Goal: Navigation & Orientation: Find specific page/section

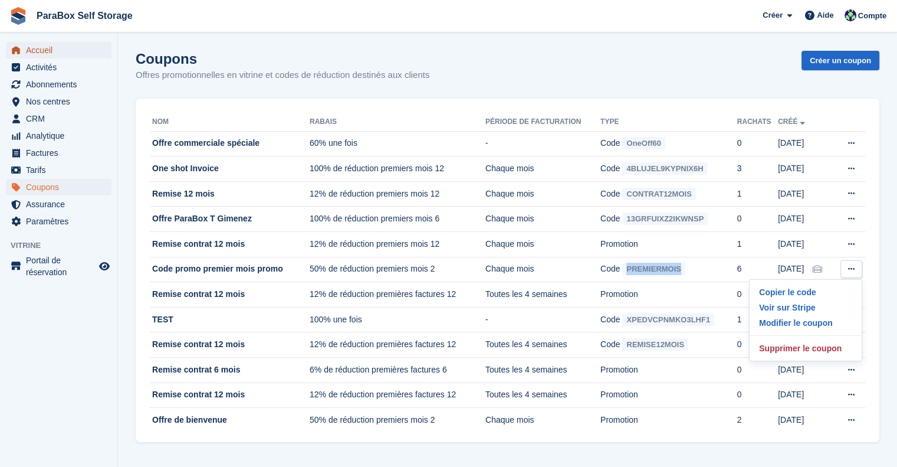
click at [40, 56] on span "Accueil" at bounding box center [61, 50] width 71 height 17
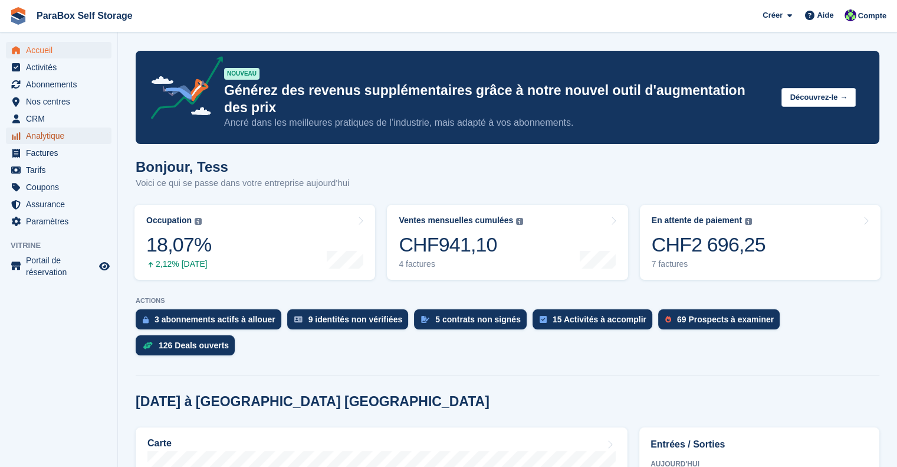
click at [58, 143] on span "Analytique" at bounding box center [61, 135] width 71 height 17
